Goal: Obtain resource: Obtain resource

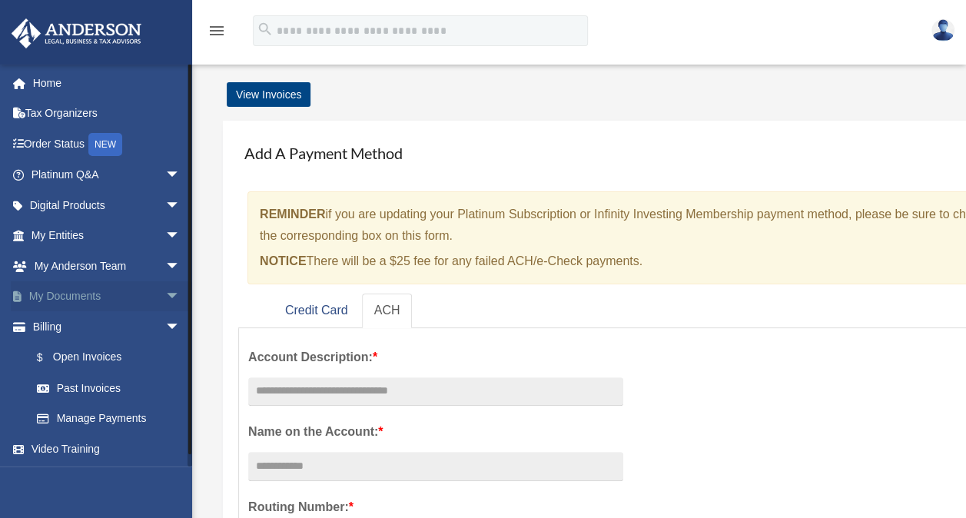
click at [165, 293] on span "arrow_drop_down" at bounding box center [180, 297] width 31 height 32
click at [120, 324] on link "Box" at bounding box center [113, 326] width 182 height 31
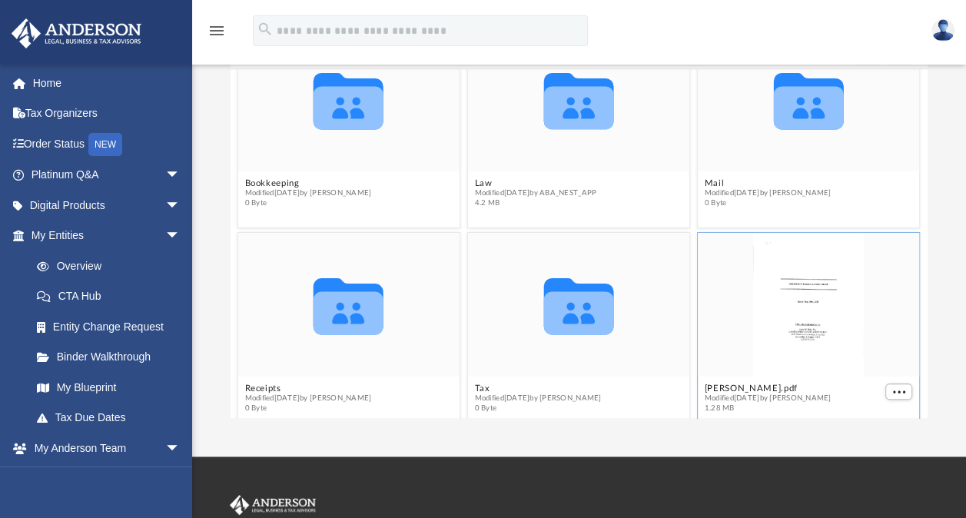
scroll to position [47, 0]
drag, startPoint x: 795, startPoint y: 311, endPoint x: 768, endPoint y: 324, distance: 29.9
drag, startPoint x: 768, startPoint y: 324, endPoint x: 758, endPoint y: 357, distance: 33.8
click at [758, 357] on div "grid" at bounding box center [808, 306] width 221 height 144
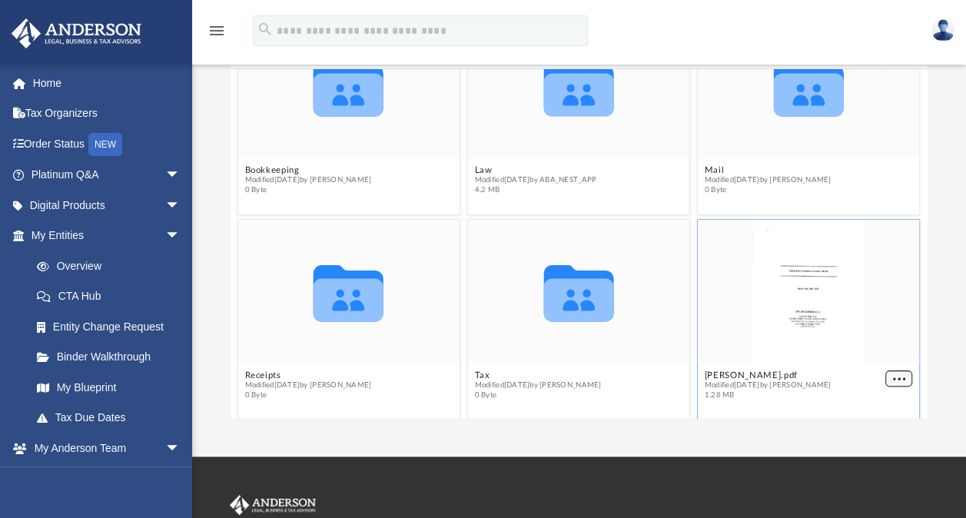
click at [881, 393] on figcaption "S.Pruitt.pdf Modified Tue Aug 12 2025 by Sharon Pruitt 1.28 MB" at bounding box center [808, 385] width 221 height 41
click at [893, 380] on span "More options" at bounding box center [899, 378] width 12 height 8
click at [868, 327] on li "Preview" at bounding box center [870, 324] width 45 height 16
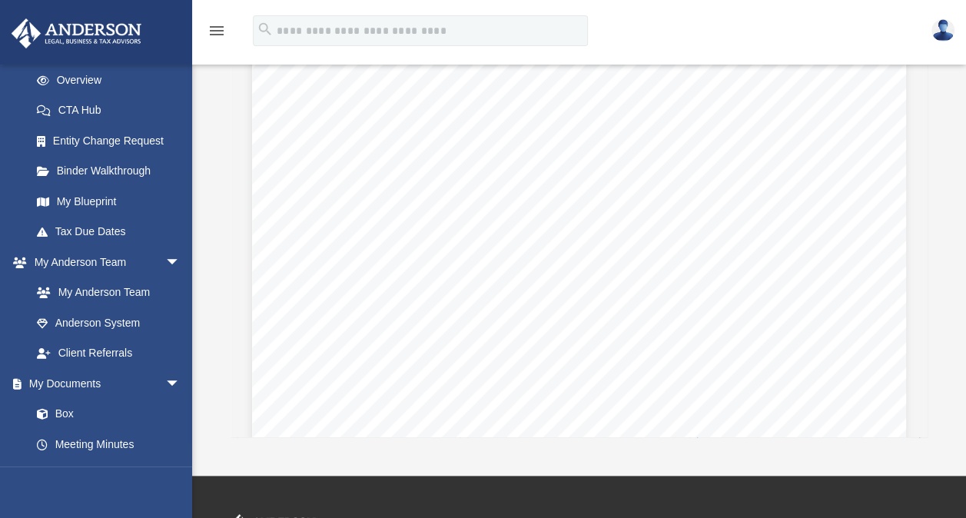
scroll to position [1182, 0]
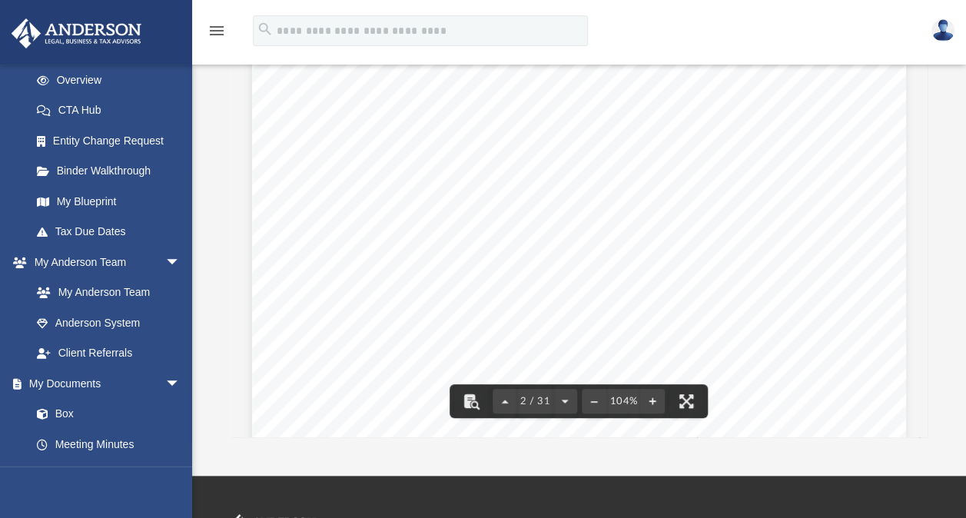
click at [219, 29] on icon "menu" at bounding box center [217, 31] width 18 height 18
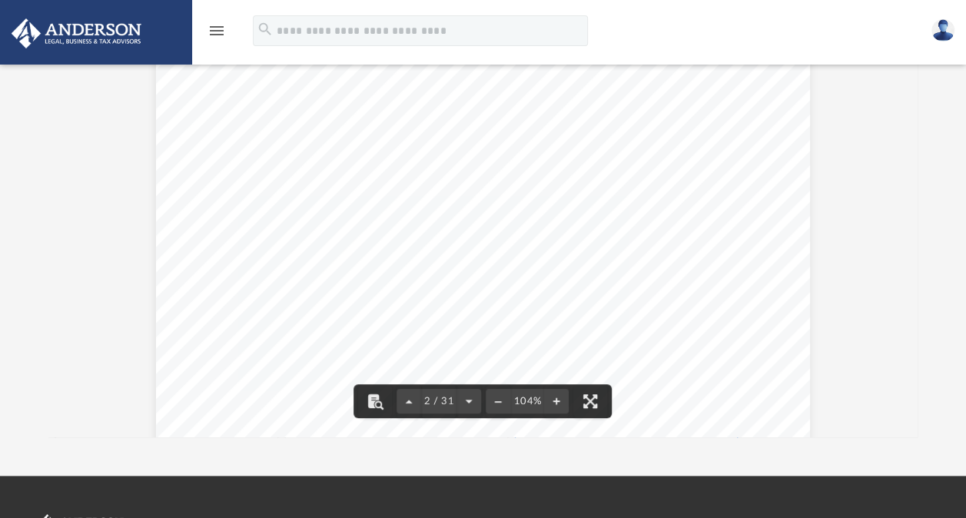
scroll to position [1038, 0]
type input "*"
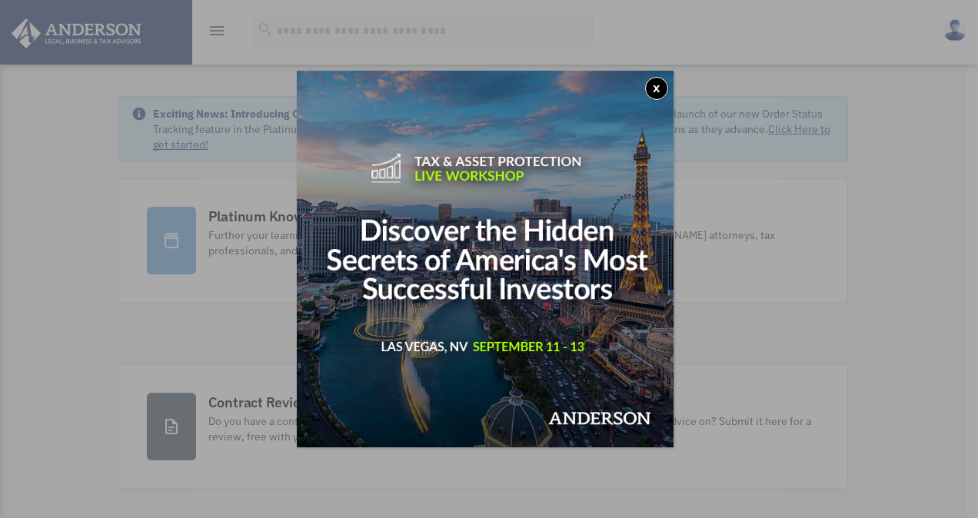
click at [661, 91] on button "x" at bounding box center [656, 88] width 23 height 23
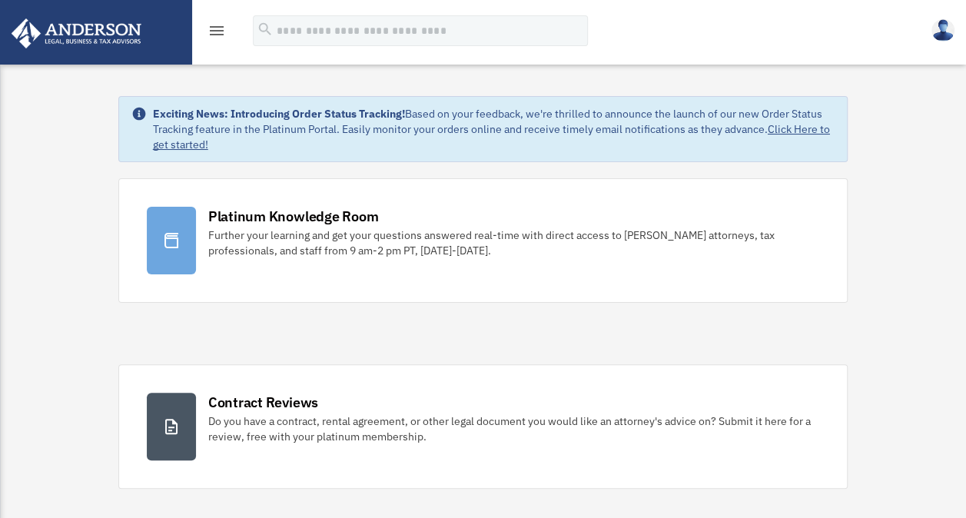
click at [214, 33] on icon "menu" at bounding box center [217, 31] width 18 height 18
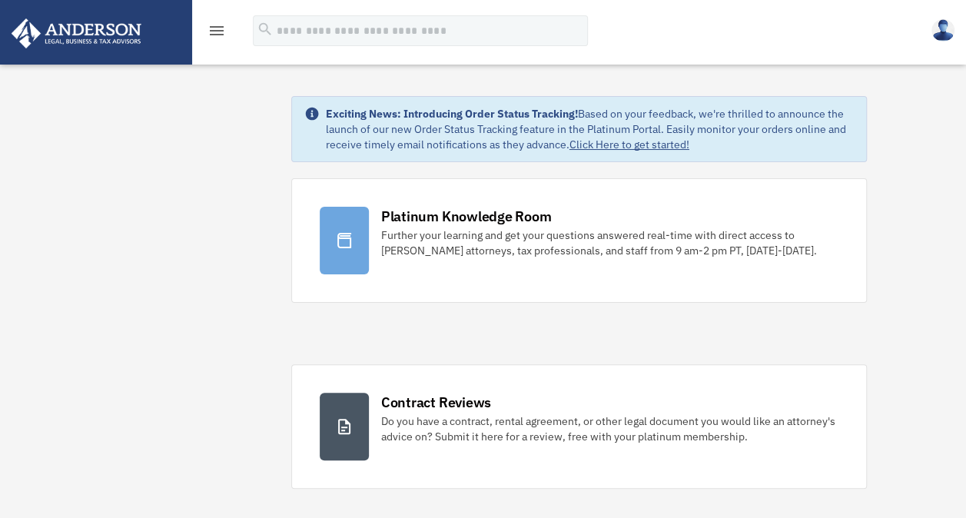
click at [215, 32] on icon "menu" at bounding box center [217, 31] width 18 height 18
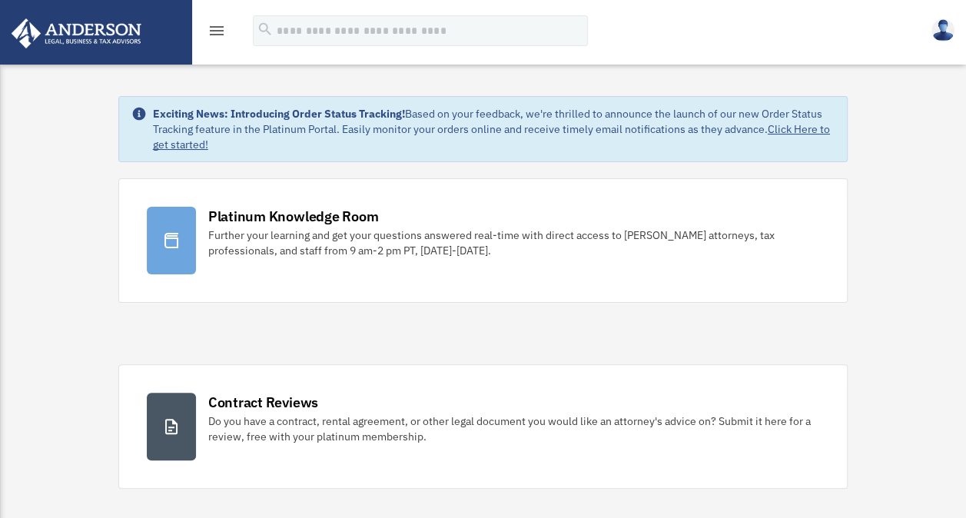
click at [215, 32] on icon "menu" at bounding box center [217, 31] width 18 height 18
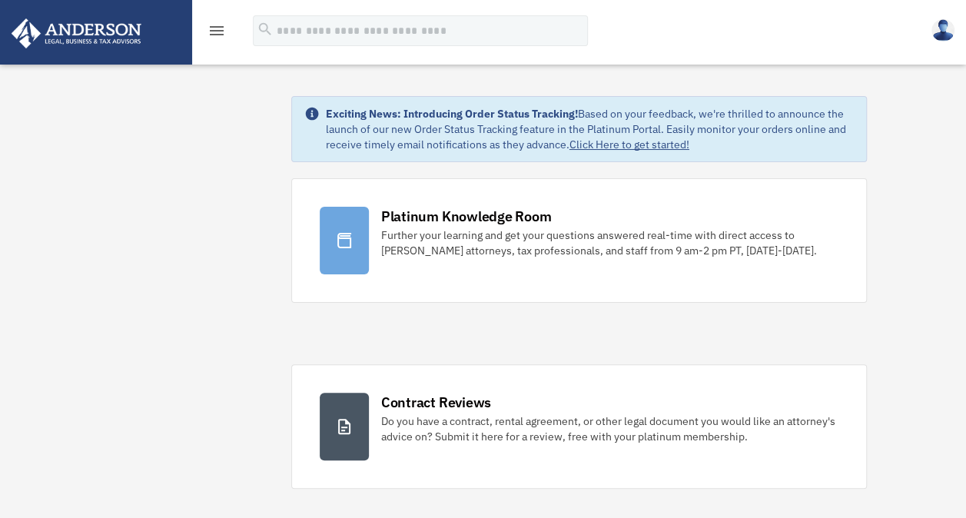
click at [217, 32] on icon "menu" at bounding box center [217, 31] width 18 height 18
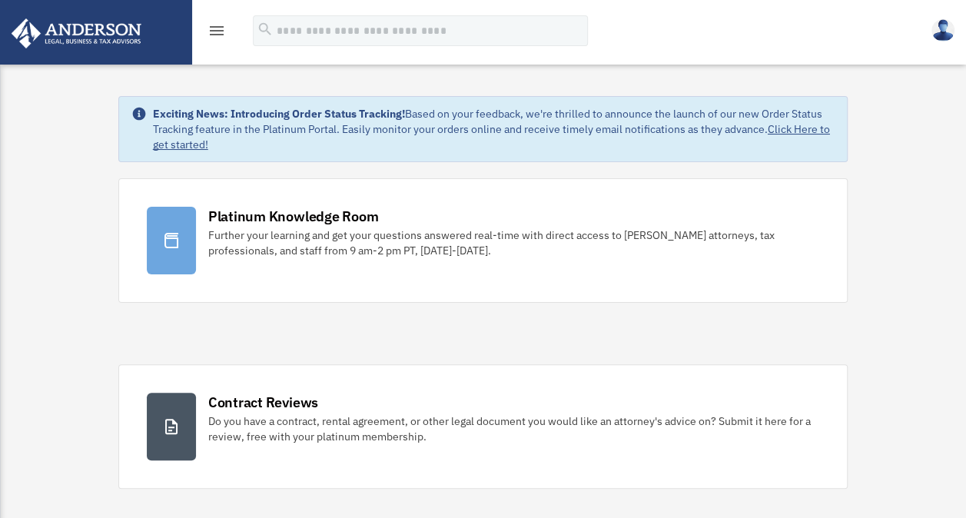
click at [217, 32] on icon "menu" at bounding box center [217, 31] width 18 height 18
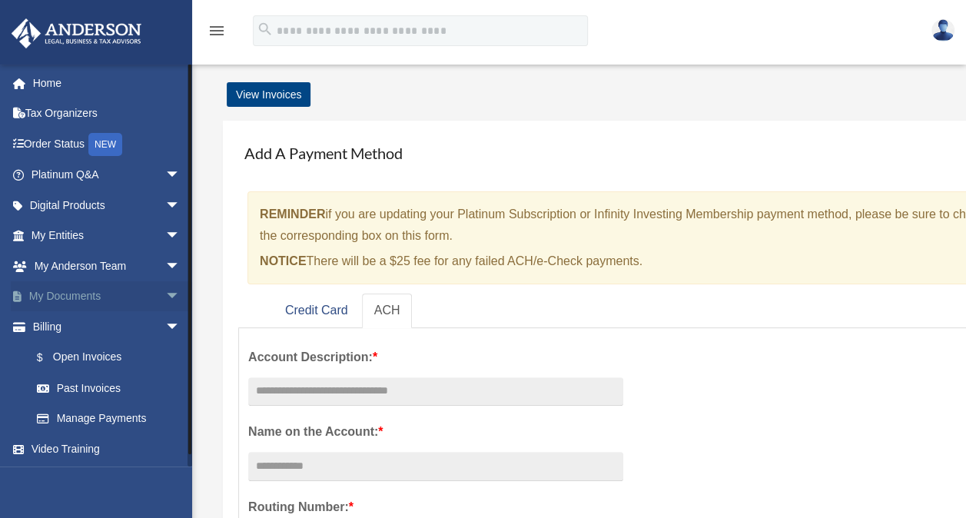
click at [165, 297] on span "arrow_drop_down" at bounding box center [180, 297] width 31 height 32
click at [112, 321] on link "Box" at bounding box center [113, 326] width 182 height 31
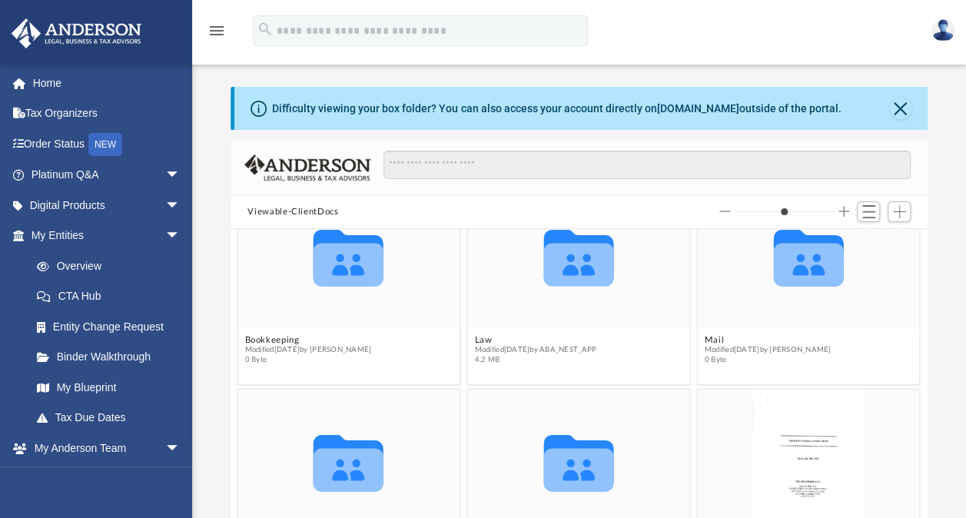
scroll to position [46, 0]
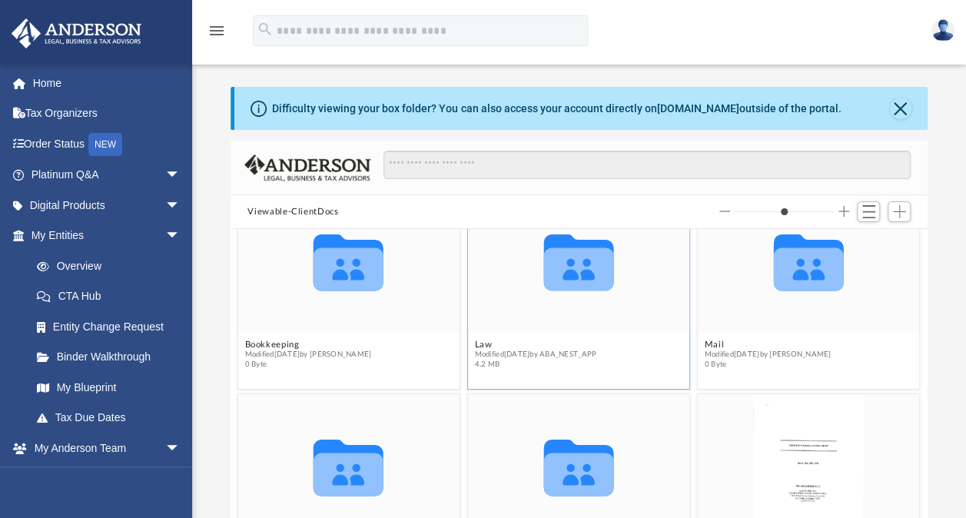
click at [562, 286] on icon "grid" at bounding box center [579, 268] width 70 height 43
click at [651, 361] on figcaption "Law Modified [DATE] by ABA_NEST_APP 4.2 MB" at bounding box center [578, 354] width 221 height 41
click at [580, 267] on icon "grid" at bounding box center [579, 268] width 70 height 43
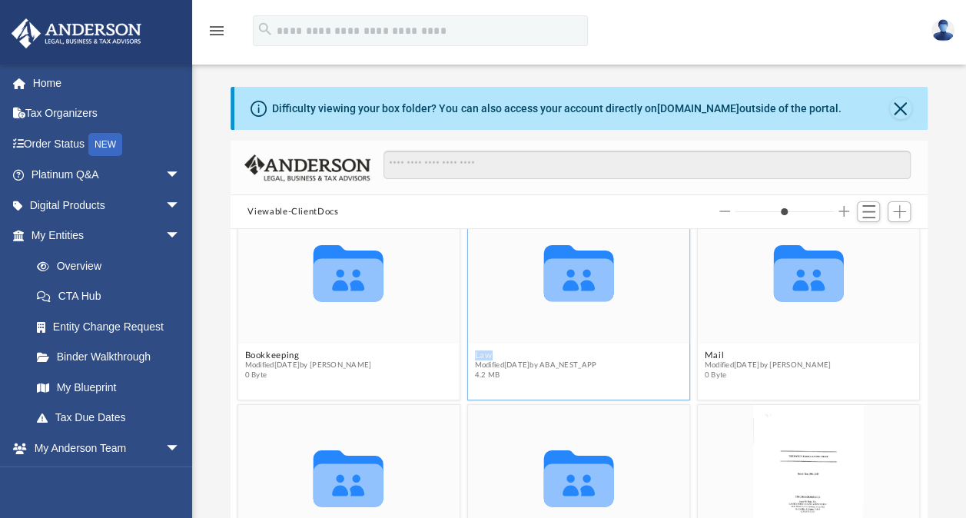
scroll to position [31, 0]
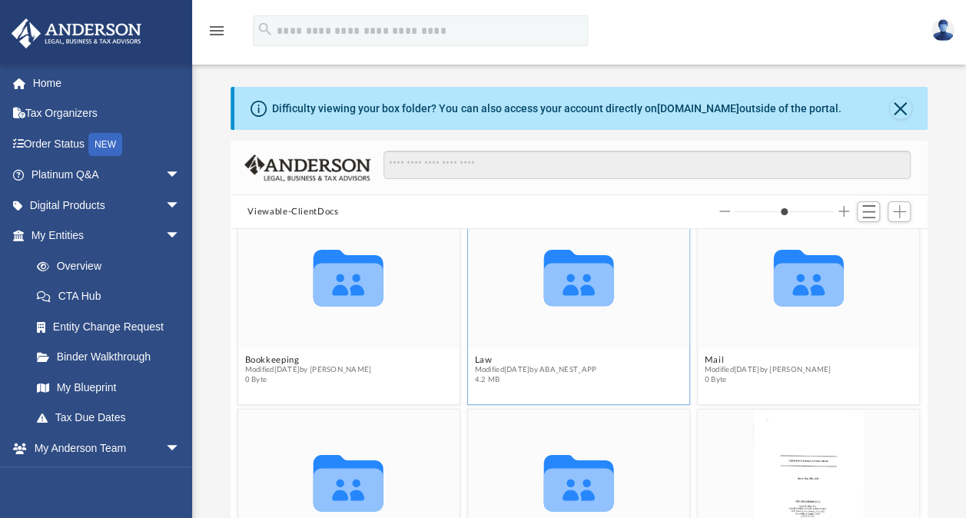
drag, startPoint x: 580, startPoint y: 267, endPoint x: 564, endPoint y: 289, distance: 26.9
click at [564, 289] on icon "grid" at bounding box center [579, 277] width 70 height 57
click at [655, 366] on figcaption "Law Modified Tue Aug 19 2025 by ABA_NEST_APP 4.2 MB" at bounding box center [578, 370] width 221 height 41
click at [480, 359] on button "Law" at bounding box center [536, 360] width 122 height 10
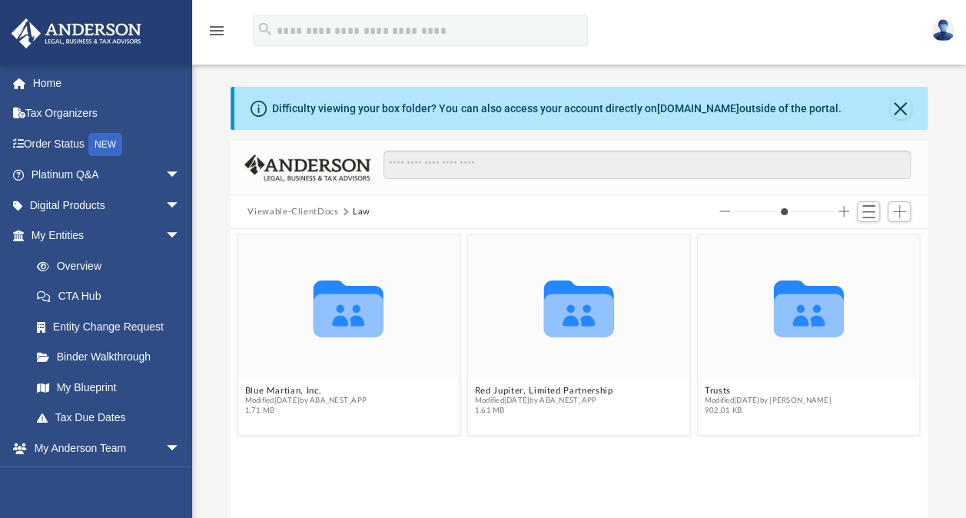
scroll to position [0, 0]
click at [504, 390] on button "Red Jupiter, Limited Partnership" at bounding box center [544, 391] width 138 height 10
type input "*"
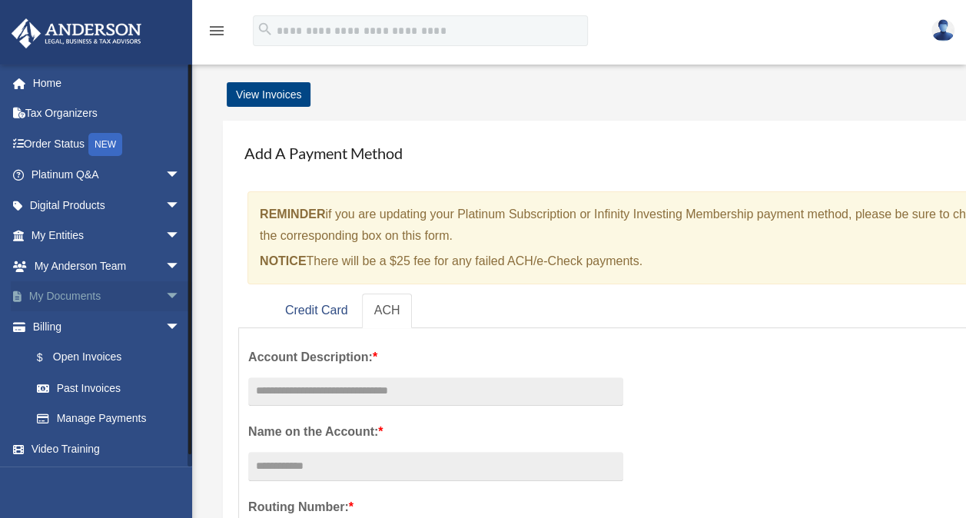
click at [165, 299] on span "arrow_drop_down" at bounding box center [180, 297] width 31 height 32
click at [65, 325] on link "Box" at bounding box center [113, 326] width 182 height 31
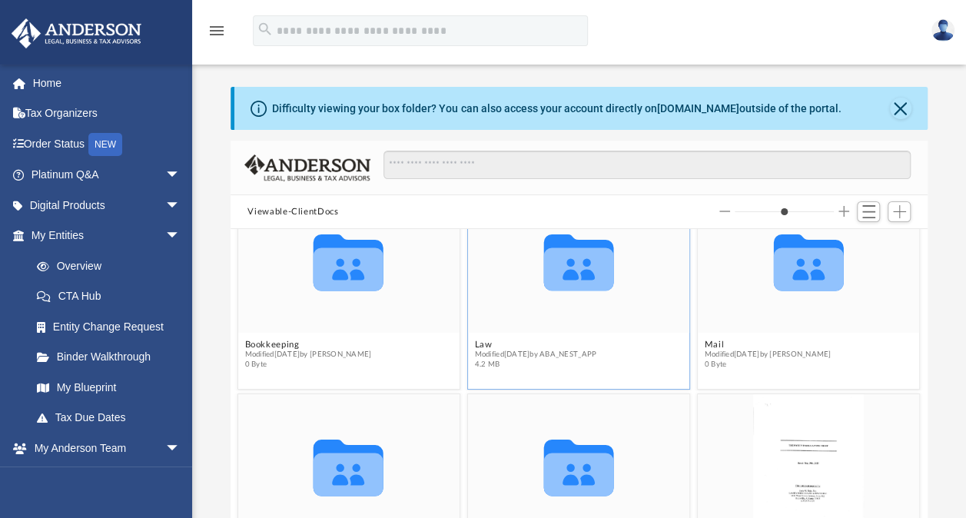
scroll to position [67, 0]
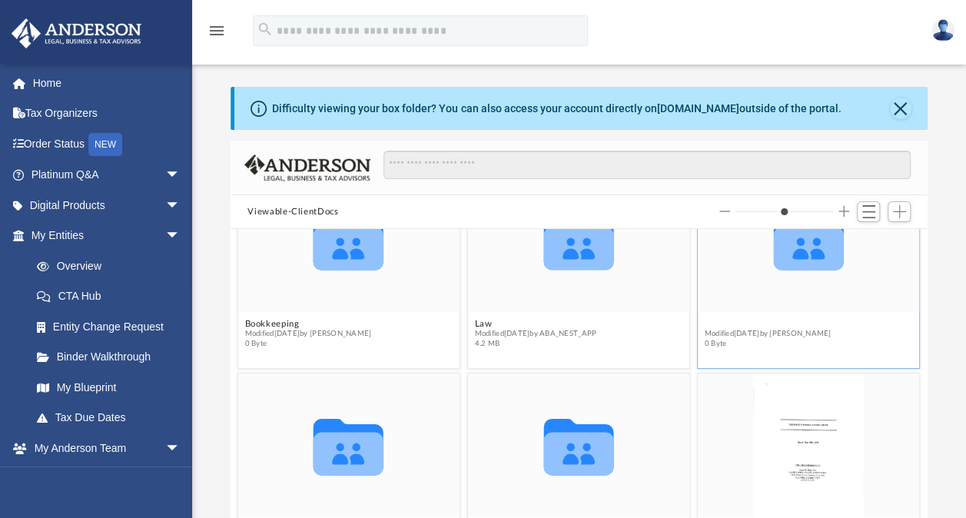
click at [712, 320] on button "Mail" at bounding box center [768, 324] width 127 height 10
type input "*"
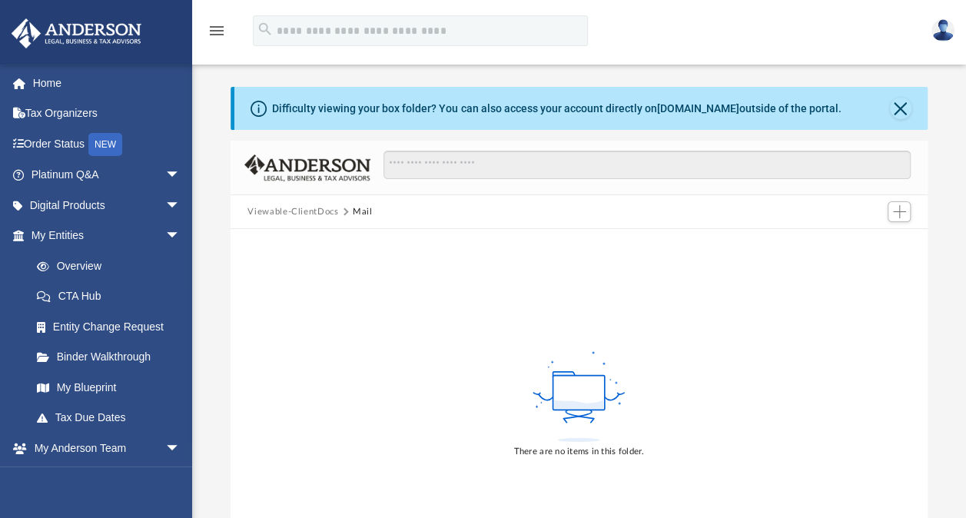
click at [315, 208] on button "Viewable-ClientDocs" at bounding box center [292, 212] width 91 height 14
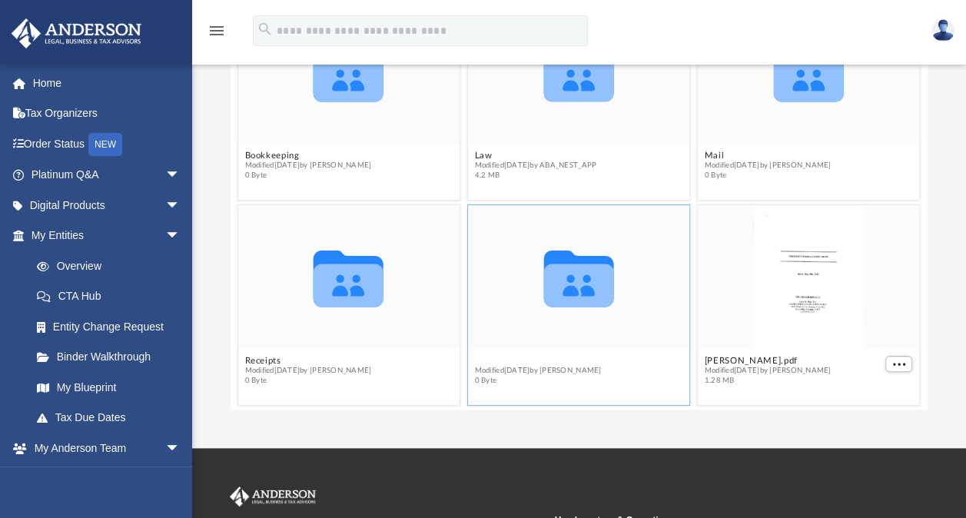
scroll to position [61, 0]
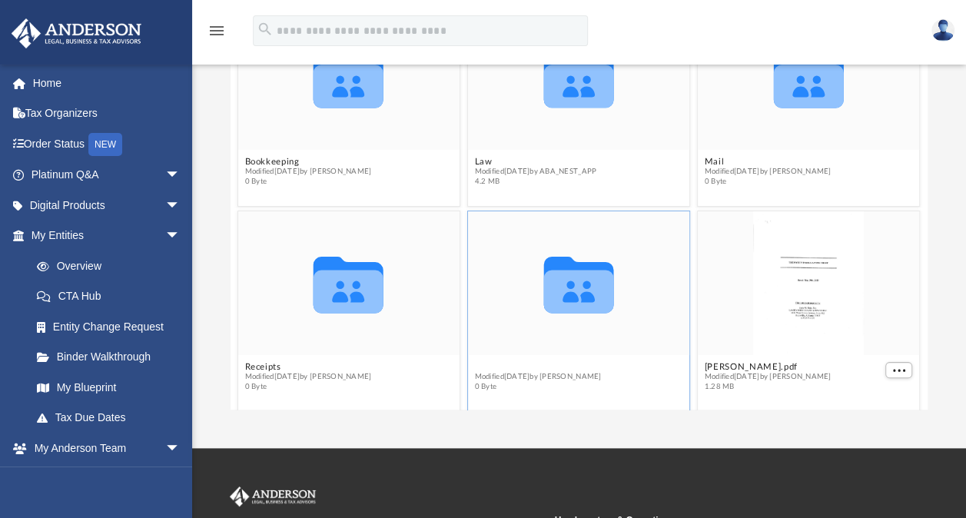
click at [481, 355] on div "Collaborated Folder Bookkeeping Modified [DATE] by [PERSON_NAME] 0 Byte Collabo…" at bounding box center [579, 236] width 696 height 350
click at [480, 362] on button "Tax" at bounding box center [538, 367] width 127 height 10
type input "*"
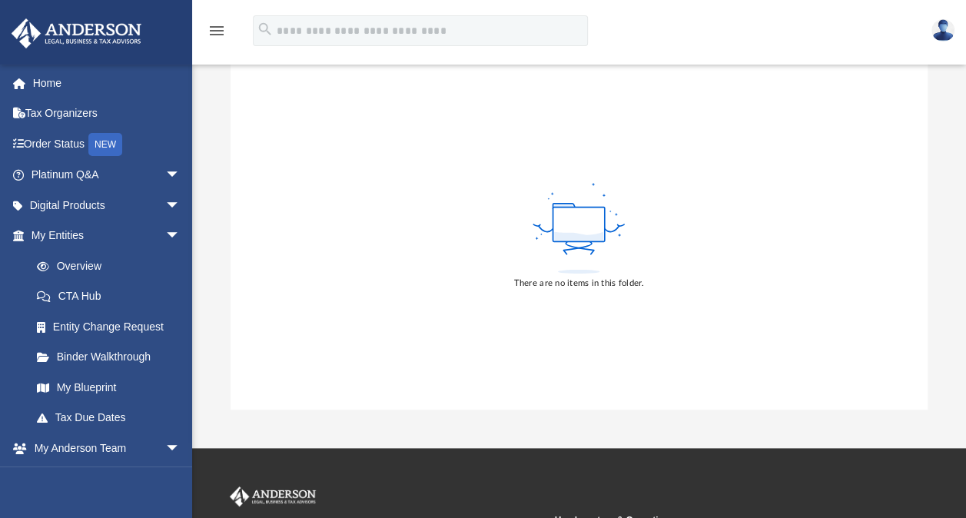
scroll to position [81, 0]
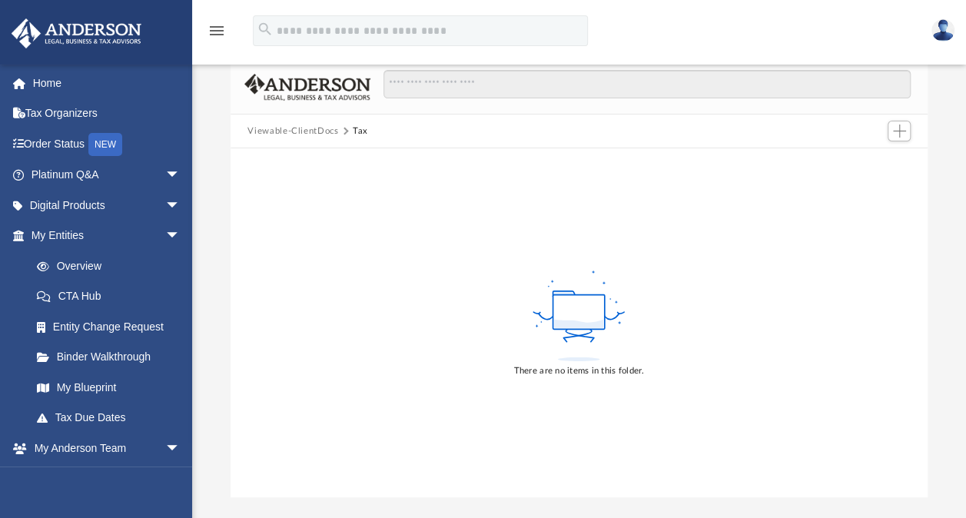
click at [271, 128] on button "Viewable-ClientDocs" at bounding box center [292, 132] width 91 height 14
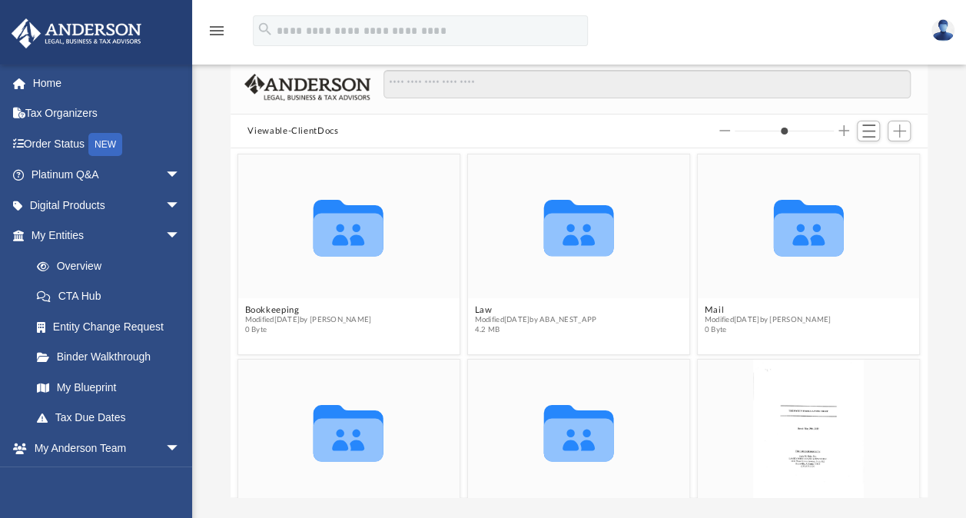
scroll to position [337, 684]
click at [478, 315] on span "Modified [DATE] by ABA_NEST_APP" at bounding box center [536, 320] width 122 height 10
click at [480, 311] on button "Law" at bounding box center [536, 310] width 122 height 10
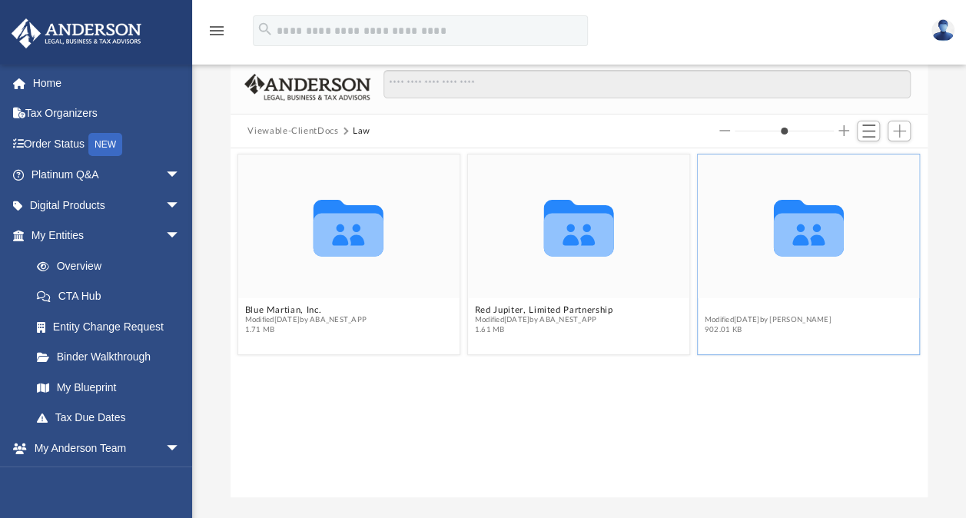
click at [726, 311] on button "Trusts" at bounding box center [768, 310] width 127 height 10
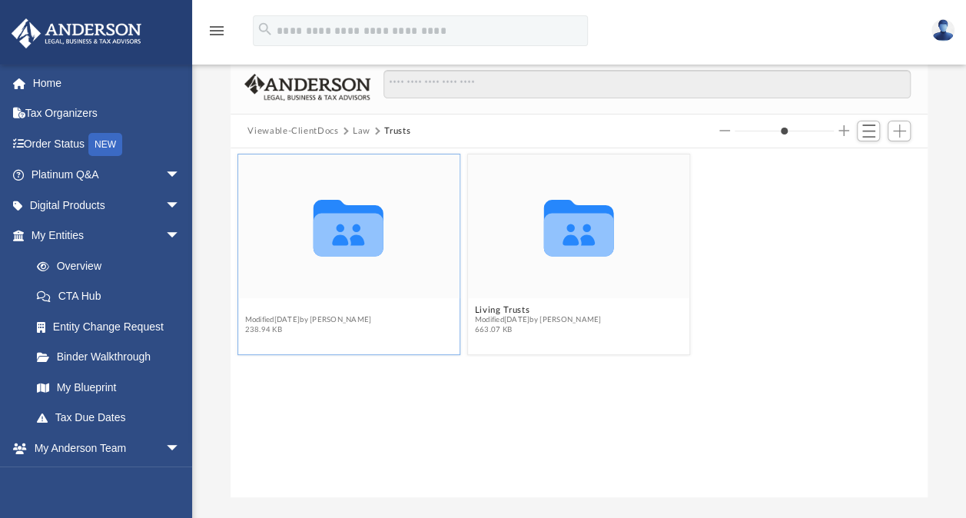
click at [283, 308] on button "Land Trusts" at bounding box center [308, 310] width 127 height 10
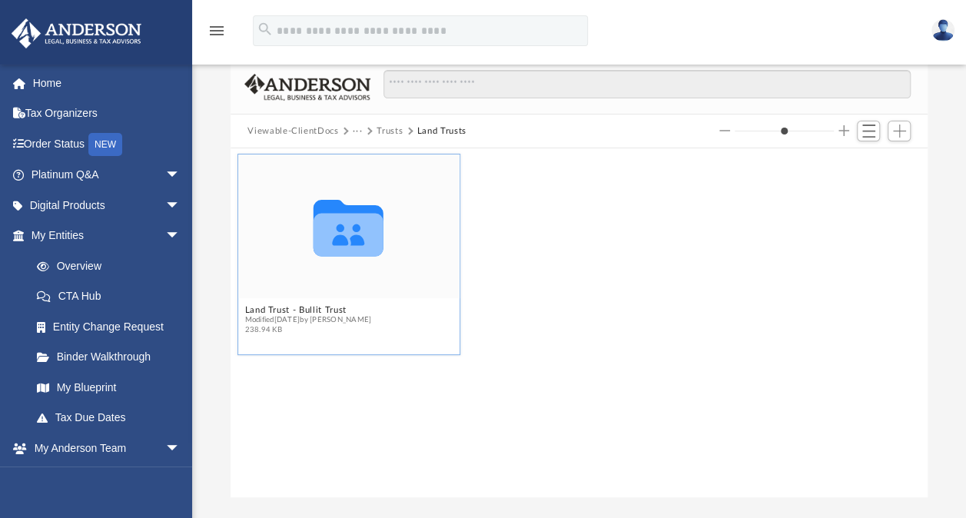
click at [334, 247] on icon "grid" at bounding box center [349, 234] width 70 height 43
click at [297, 309] on button "Land Trust - Bullit Trust" at bounding box center [308, 310] width 127 height 10
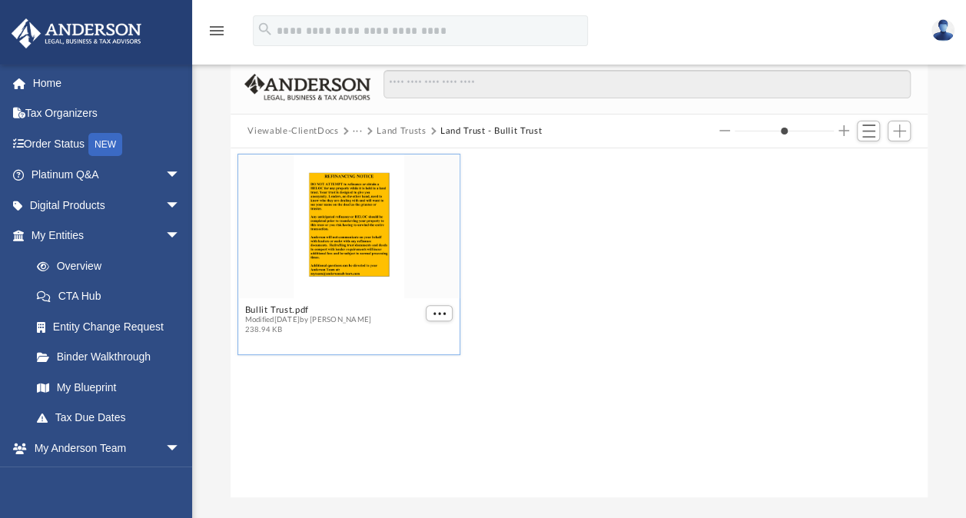
click at [424, 315] on div "grid" at bounding box center [438, 314] width 31 height 19
click at [438, 312] on span "More options" at bounding box center [439, 313] width 12 height 8
click at [417, 338] on li "Preview" at bounding box center [422, 341] width 45 height 16
type input "*"
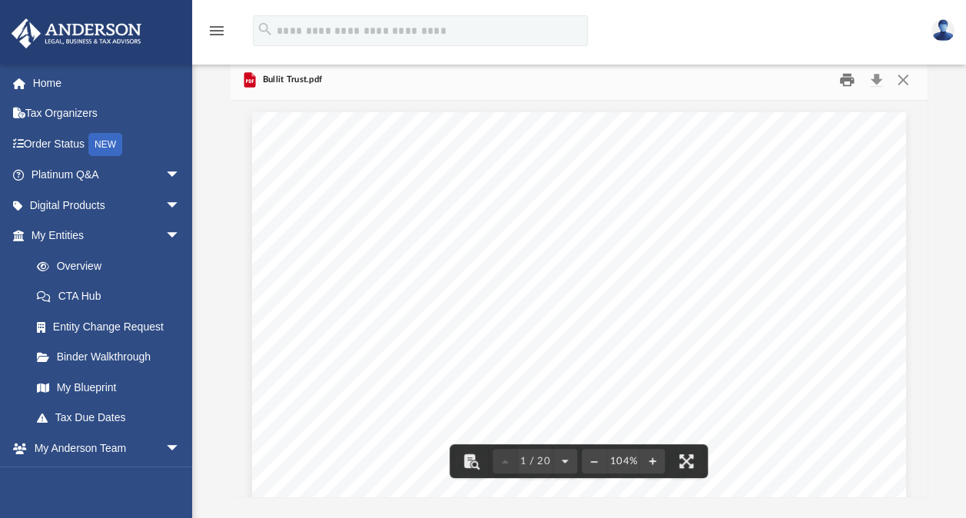
click at [849, 82] on button "Print" at bounding box center [847, 80] width 31 height 24
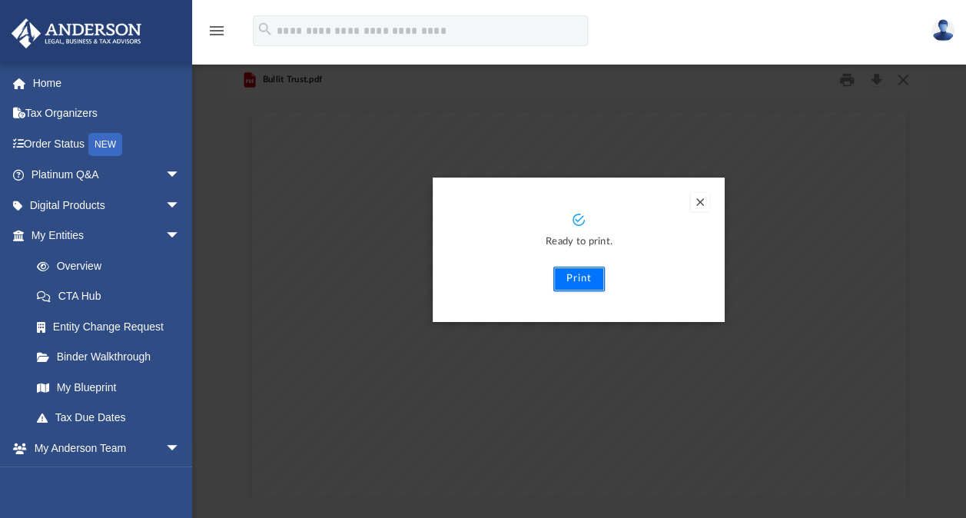
click at [575, 271] on button "Print" at bounding box center [578, 279] width 51 height 25
